Goal: Information Seeking & Learning: Compare options

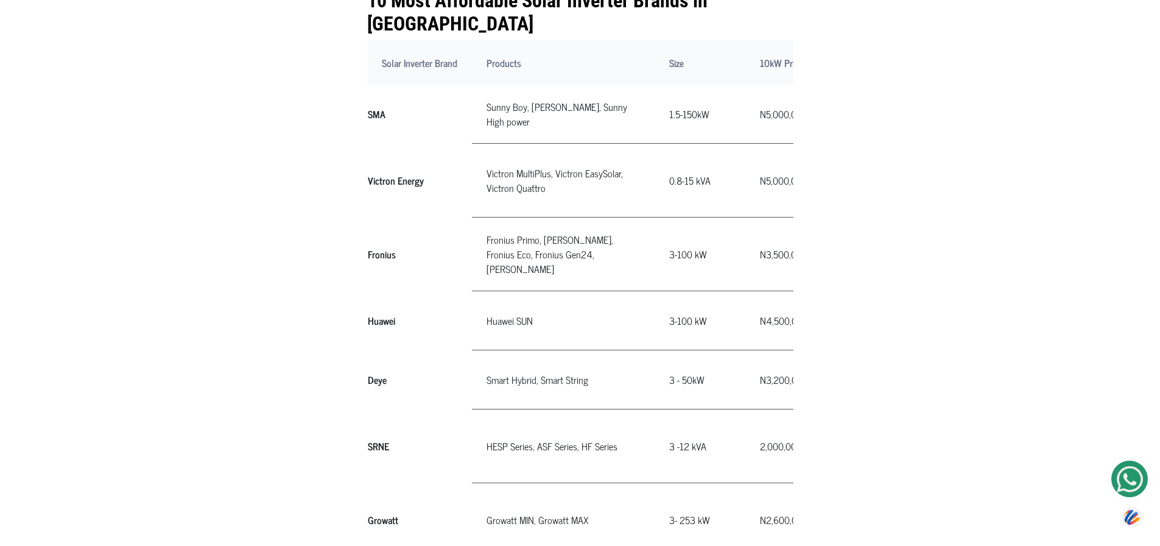
scroll to position [548, 0]
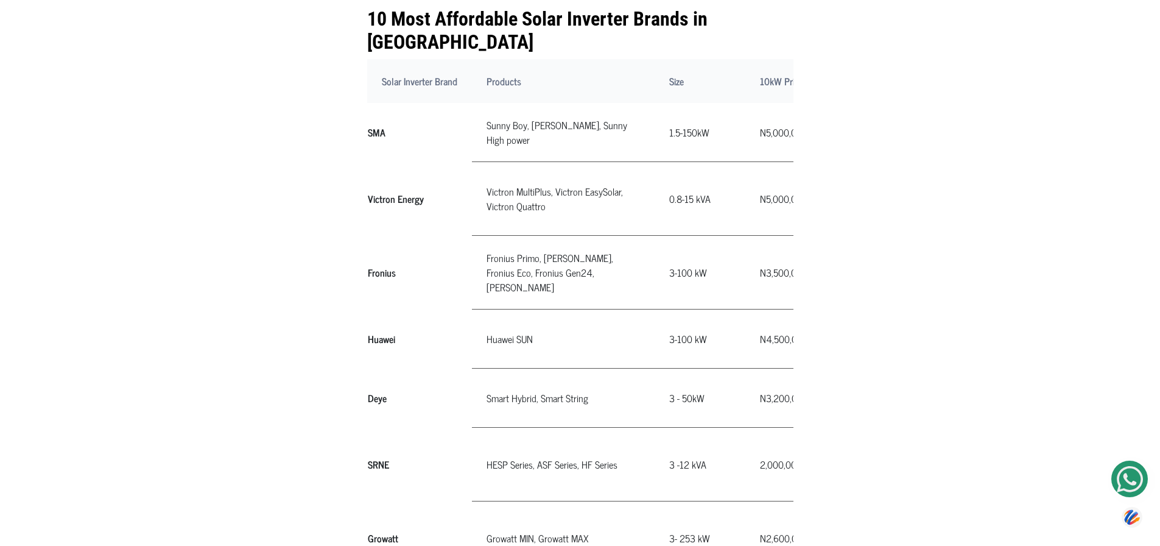
drag, startPoint x: 358, startPoint y: 445, endPoint x: 582, endPoint y: 434, distance: 225.0
click at [583, 434] on td "HESP Series, ASF Series, HF Series" at bounding box center [563, 464] width 183 height 74
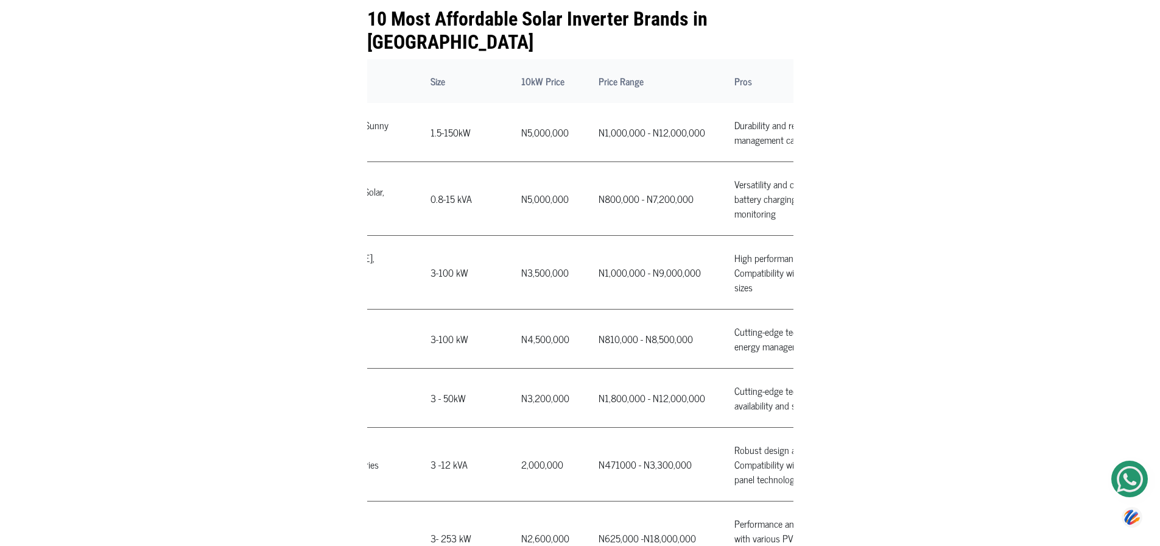
scroll to position [0, 344]
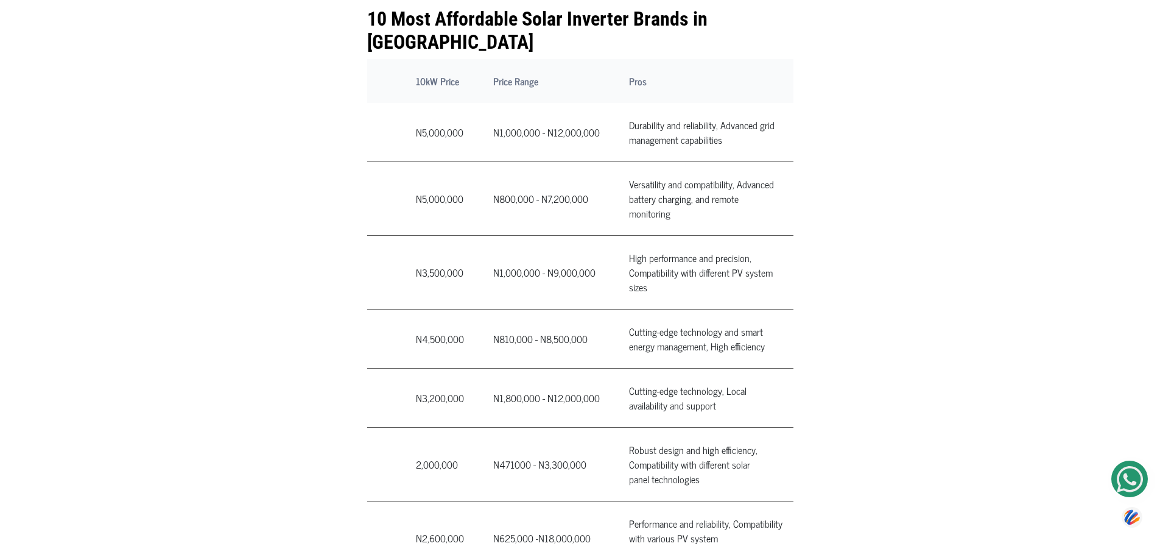
drag, startPoint x: 372, startPoint y: 446, endPoint x: 527, endPoint y: 437, distance: 155.6
click at [527, 437] on tr "SRNE HESP Series, ASF Series, HF Series" at bounding box center [410, 464] width 774 height 74
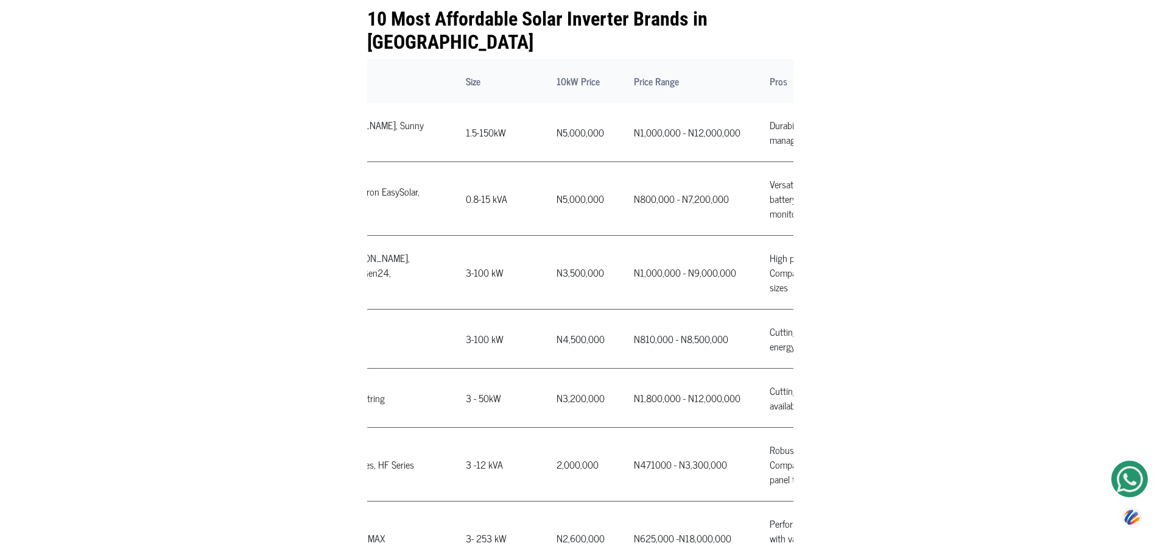
scroll to position [0, 0]
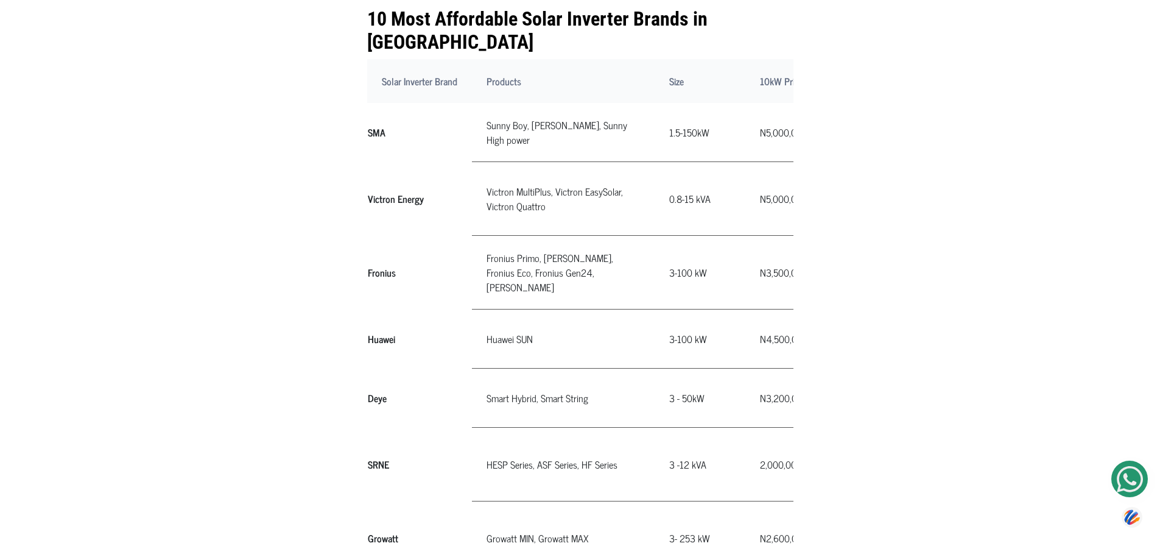
drag, startPoint x: 590, startPoint y: 421, endPoint x: 181, endPoint y: 412, distance: 408.2
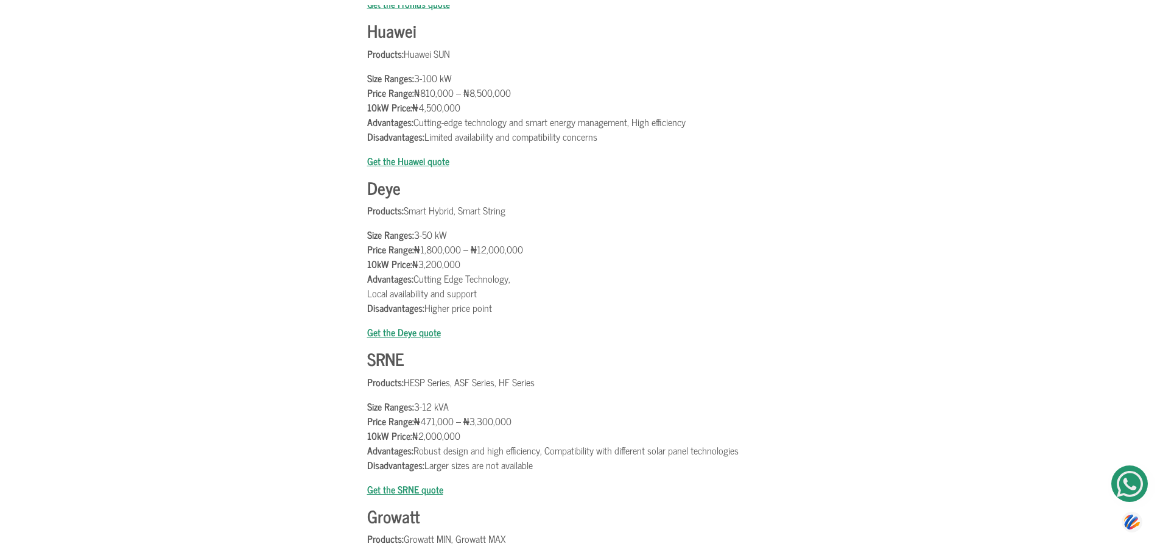
scroll to position [1949, 0]
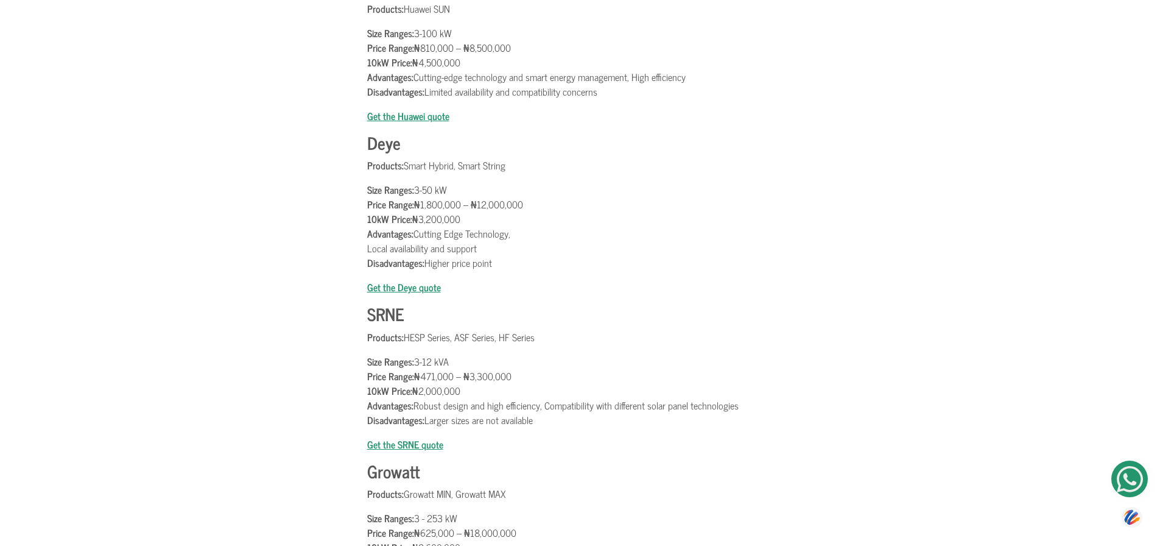
drag, startPoint x: 381, startPoint y: 370, endPoint x: 529, endPoint y: 361, distance: 148.3
click at [529, 361] on p "Size Ranges: 3-12 kVA Price Range: ₦471,000 – ₦3,300,000 10kW Price: ₦2,000,000…" at bounding box center [580, 390] width 426 height 73
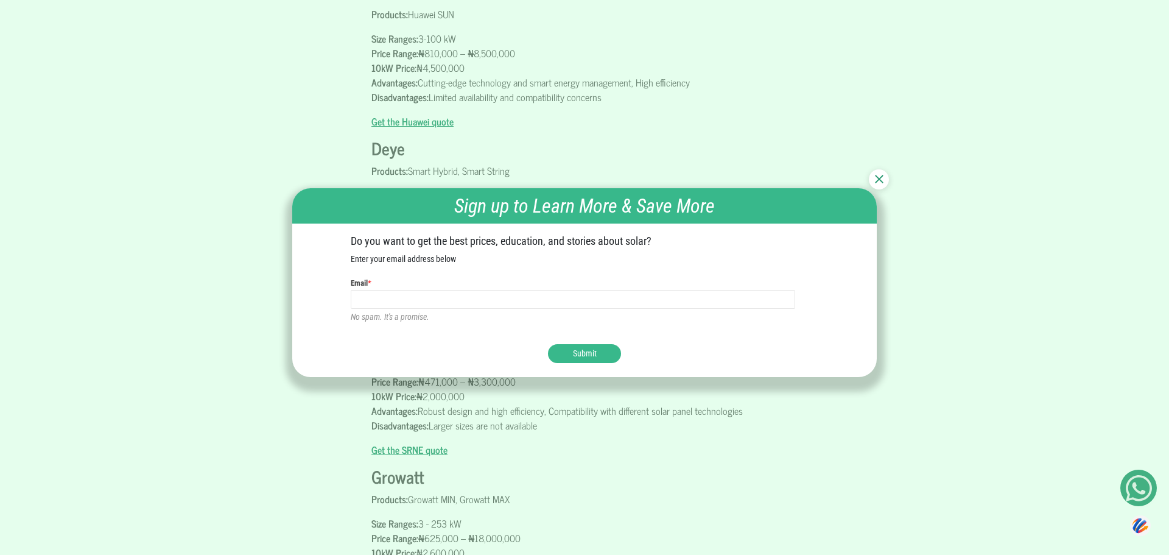
drag, startPoint x: 382, startPoint y: 382, endPoint x: 480, endPoint y: 373, distance: 97.9
click at [480, 373] on div "Sign up to Learn More & Save More Do you want to get the best prices, education…" at bounding box center [584, 277] width 585 height 219
click at [876, 174] on div at bounding box center [879, 179] width 20 height 20
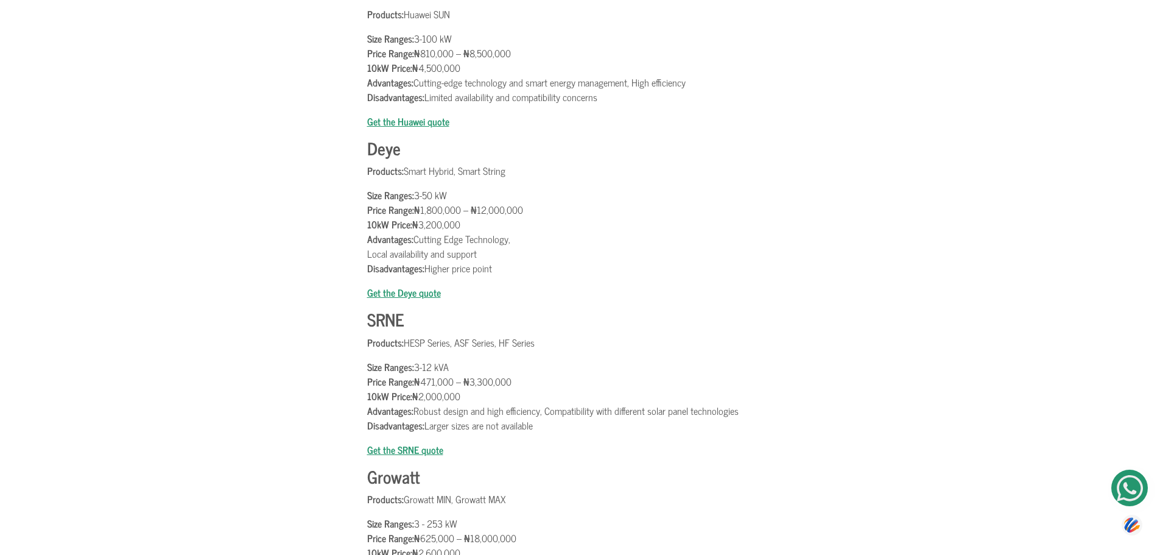
drag, startPoint x: 371, startPoint y: 383, endPoint x: 477, endPoint y: 379, distance: 106.1
click at [477, 379] on p "Size Ranges: 3-12 kVA Price Range: ₦471,000 – ₦3,300,000 10kW Price: ₦2,000,000…" at bounding box center [580, 395] width 426 height 73
click at [422, 382] on p "Size Ranges: 3-12 kVA Price Range: ₦471,000 – ₦3,300,000 10kW Price: ₦2,000,000…" at bounding box center [580, 395] width 426 height 73
drag, startPoint x: 422, startPoint y: 382, endPoint x: 469, endPoint y: 379, distance: 47.0
click at [469, 379] on p "Size Ranges: 3-12 kVA Price Range: ₦471,000 – ₦3,300,000 10kW Price: ₦2,000,000…" at bounding box center [580, 395] width 426 height 73
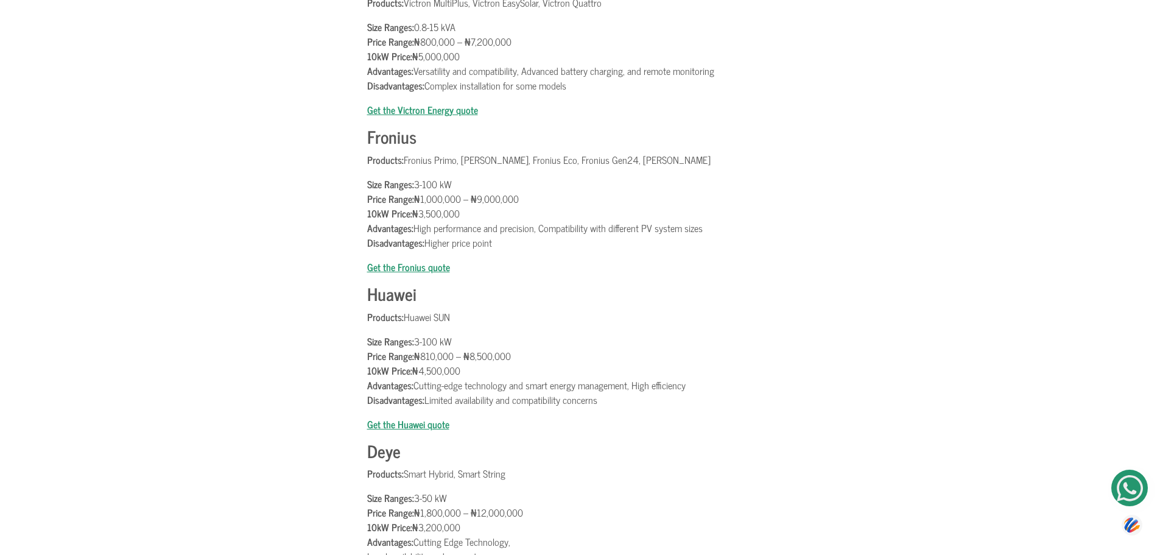
scroll to position [1644, 0]
drag, startPoint x: 421, startPoint y: 200, endPoint x: 468, endPoint y: 205, distance: 47.1
click at [468, 205] on p "Size Ranges: 3-100 kW Price Range: ₦1,000,000 – ₦9,000,000 10kW Price: ₦3,500,0…" at bounding box center [580, 214] width 426 height 73
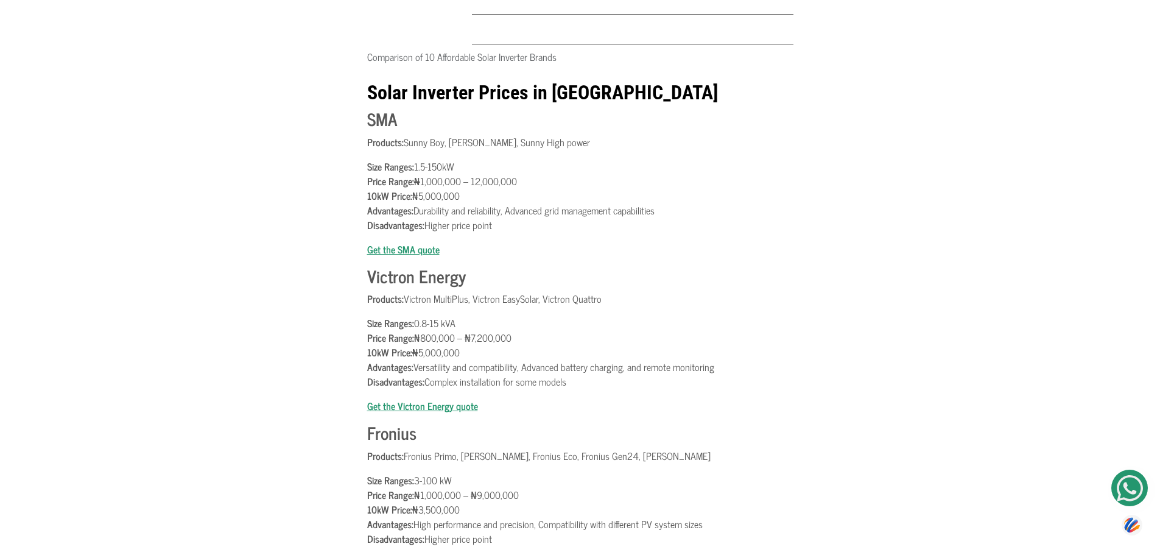
scroll to position [1340, 0]
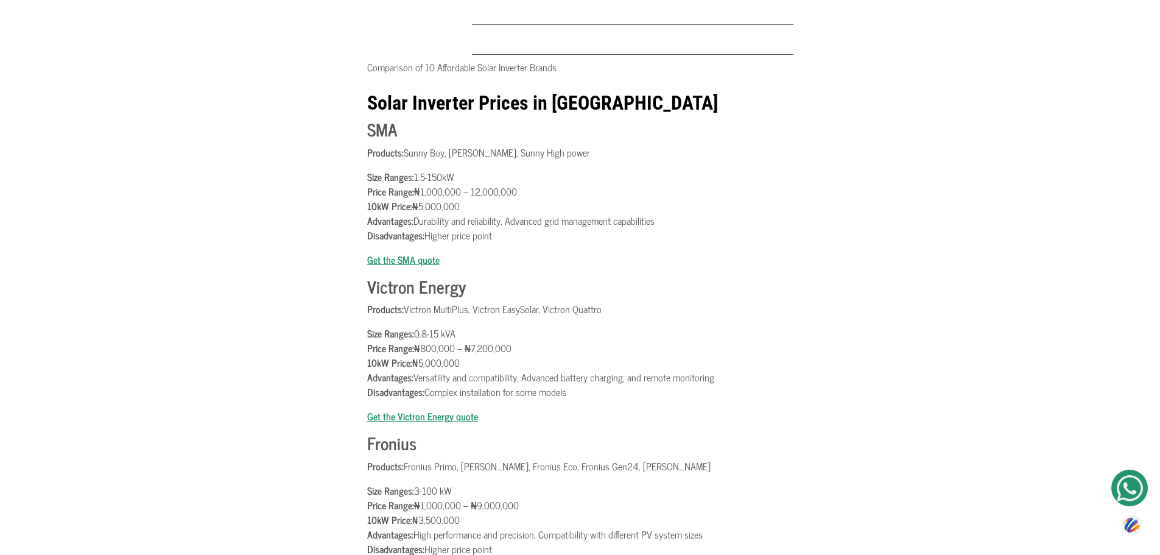
drag, startPoint x: 422, startPoint y: 349, endPoint x: 459, endPoint y: 345, distance: 37.3
click at [459, 345] on p "Size Ranges: 0.8-15 kVA Price Range: ₦800,000 – ₦7,200,000 10kW Price: ₦5,000,0…" at bounding box center [580, 362] width 426 height 73
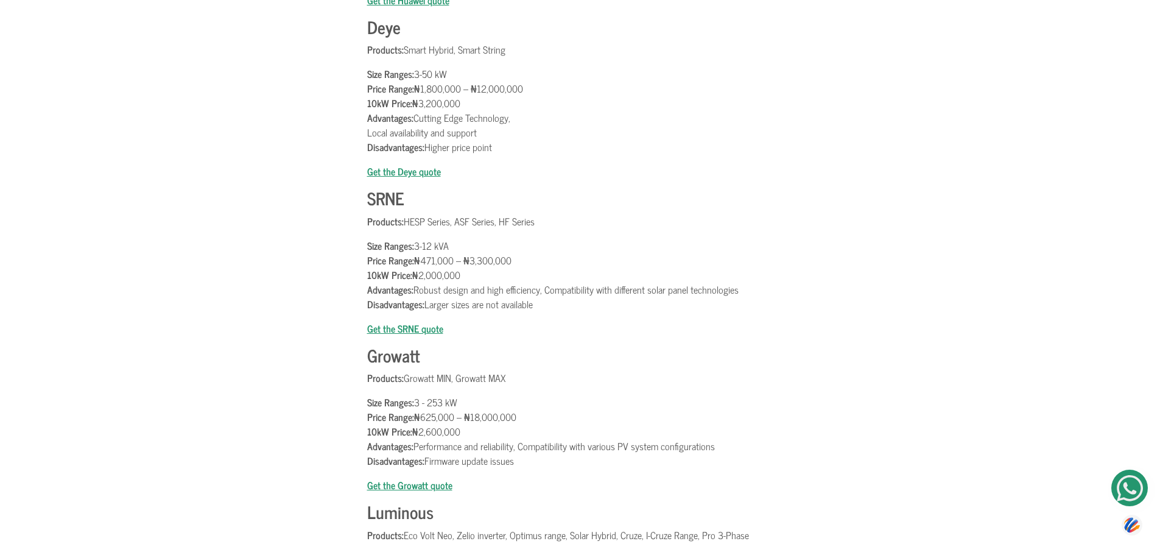
scroll to position [2071, 0]
drag, startPoint x: 420, startPoint y: 404, endPoint x: 486, endPoint y: 401, distance: 65.8
click at [486, 401] on p "Size Ranges: 3 - 253 kW Price Range: ₦625,000 – ₦18,000,000 10kW Price: ₦2,600,…" at bounding box center [580, 430] width 426 height 73
drag, startPoint x: 419, startPoint y: 419, endPoint x: 489, endPoint y: 418, distance: 70.0
click at [489, 418] on p "Size Ranges: 3 - 253 kW Price Range: ₦625,000 – ₦18,000,000 10kW Price: ₦2,600,…" at bounding box center [580, 430] width 426 height 73
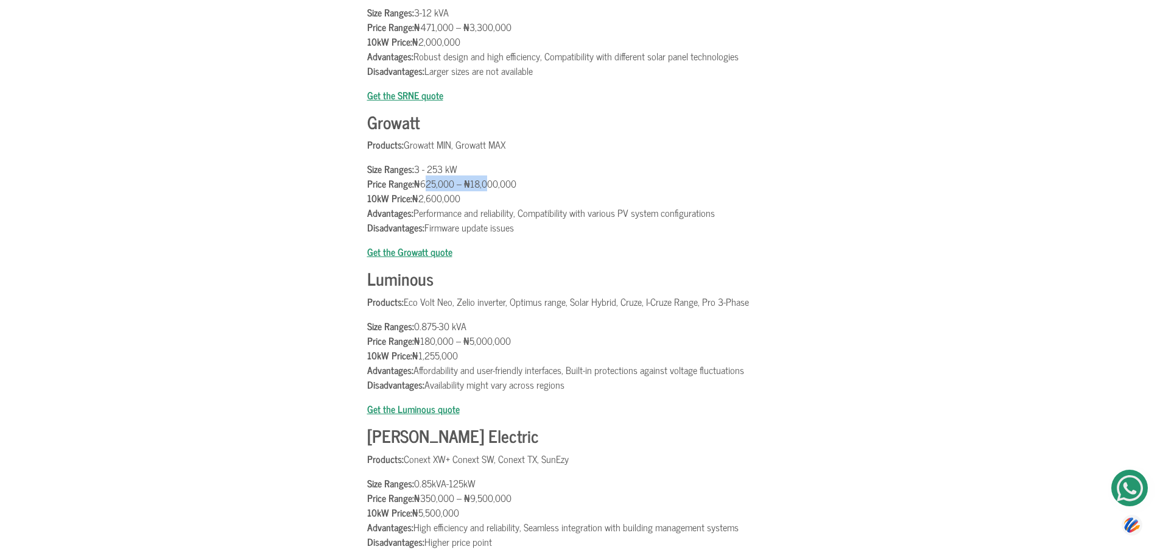
scroll to position [2314, 0]
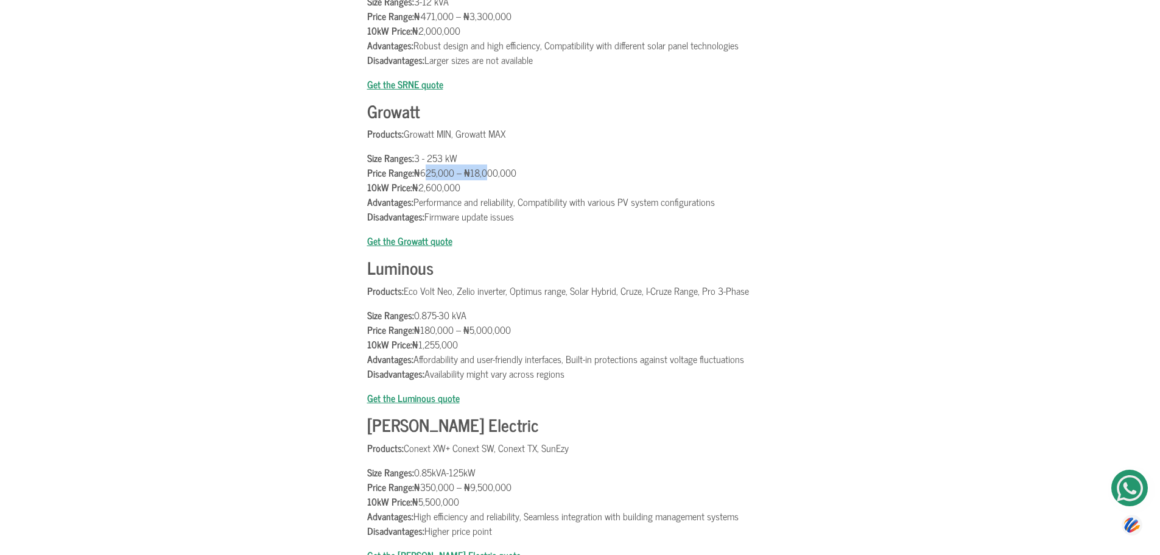
drag, startPoint x: 420, startPoint y: 330, endPoint x: 468, endPoint y: 329, distance: 48.1
click at [468, 329] on p "Size Ranges: 0.875-30 kVA Price Range: ₦180,000 – ₦5,000,000 10kW Price: ₦1,255…" at bounding box center [580, 344] width 426 height 73
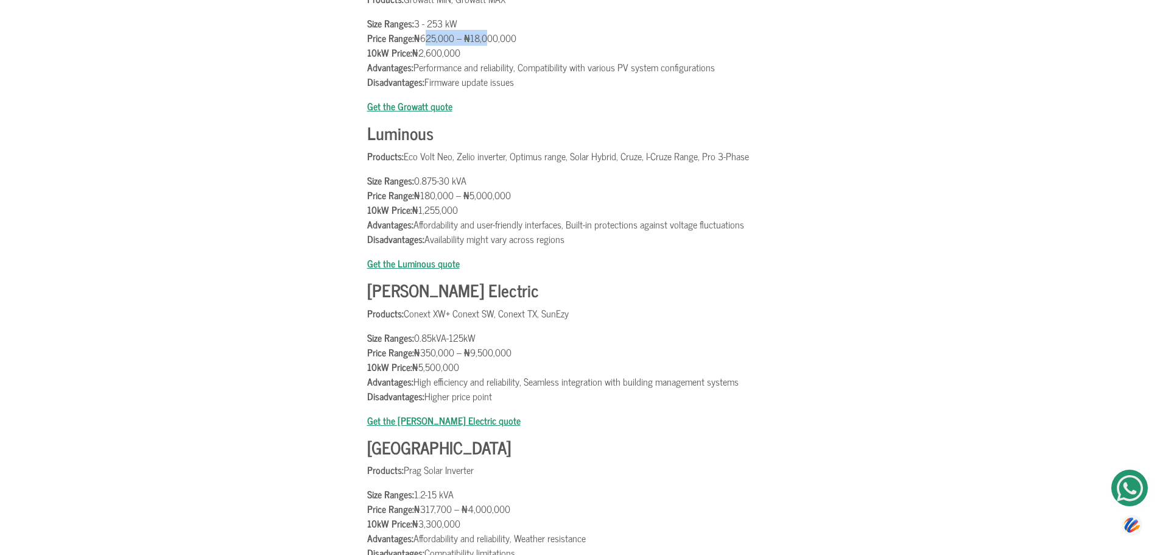
scroll to position [2497, 0]
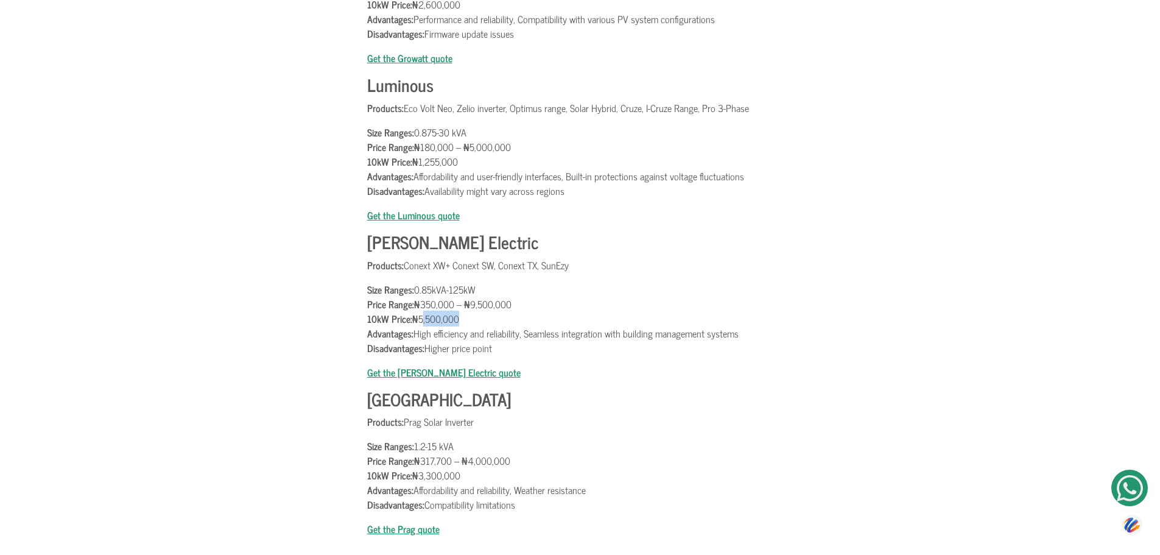
drag, startPoint x: 421, startPoint y: 306, endPoint x: 454, endPoint y: 304, distance: 32.3
click at [454, 304] on p "Size Ranges: 0.85kVA-125kW Price Range: ₦350,000 – ₦9,500,000 10kW Price: ₦5,50…" at bounding box center [580, 318] width 426 height 73
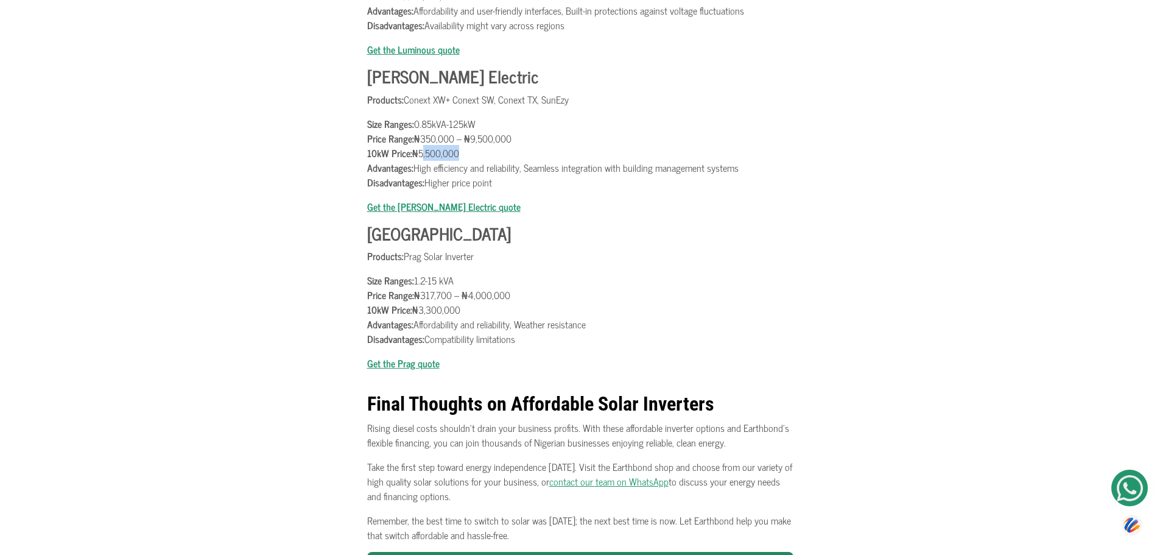
scroll to position [2680, 0]
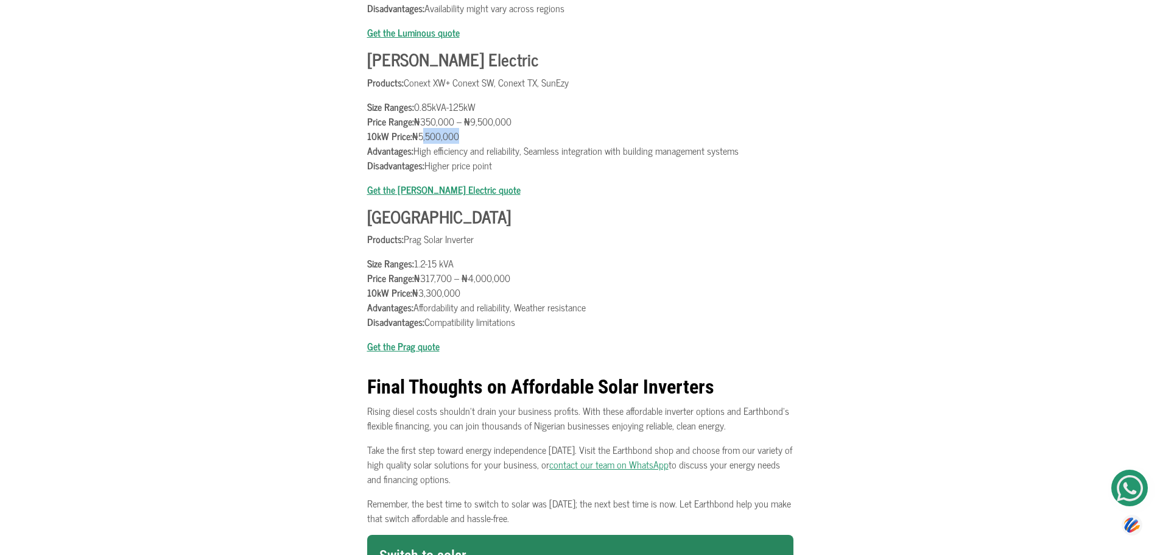
drag, startPoint x: 423, startPoint y: 278, endPoint x: 475, endPoint y: 280, distance: 52.4
click at [475, 280] on p "Size Ranges: 1.2-15 kVA Price Range: ₦317,700 – ₦4,000,000 10kW Price: ₦3,300,0…" at bounding box center [580, 292] width 426 height 73
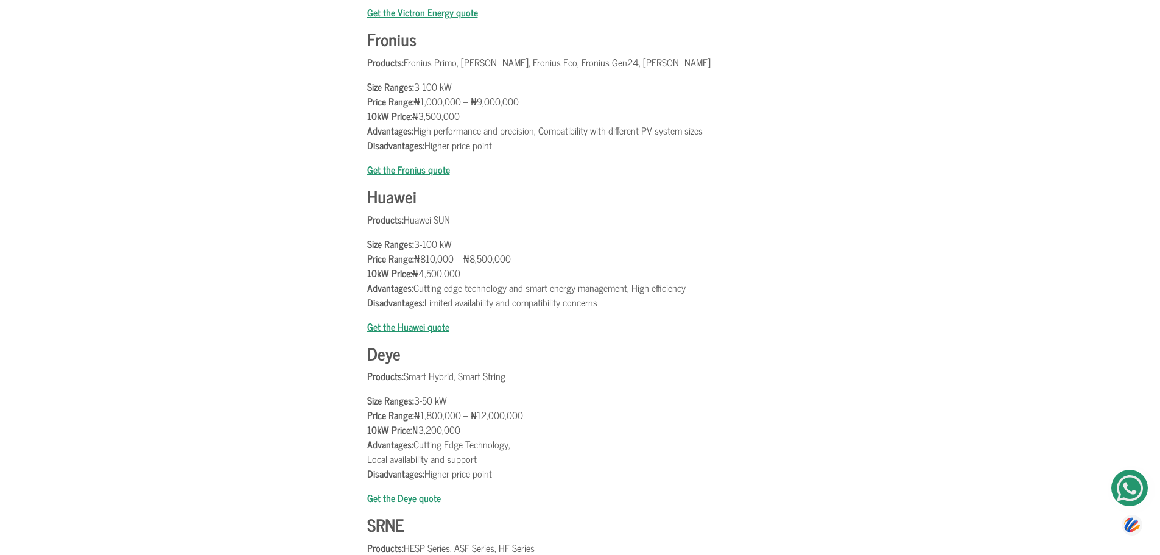
scroll to position [1583, 0]
